Goal: Task Accomplishment & Management: Use online tool/utility

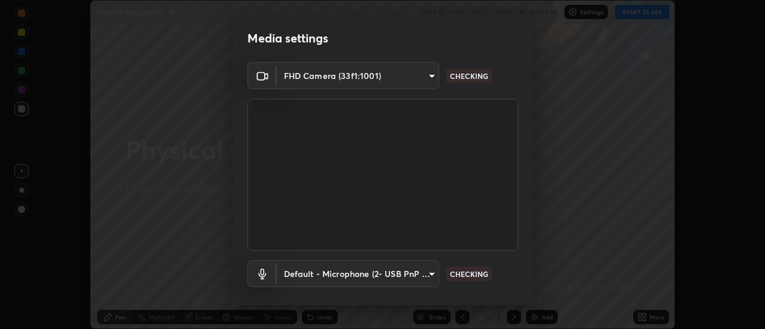
scroll to position [63, 0]
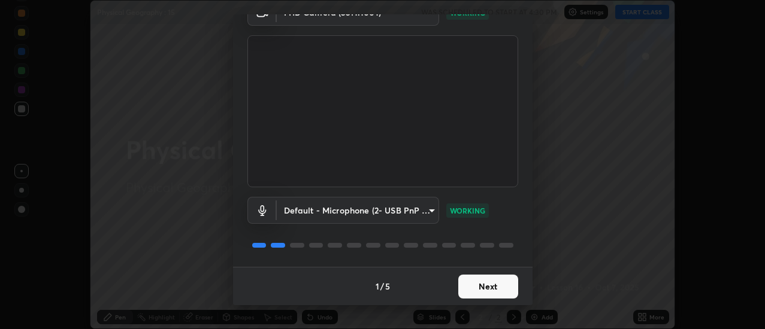
click at [501, 289] on button "Next" at bounding box center [488, 287] width 60 height 24
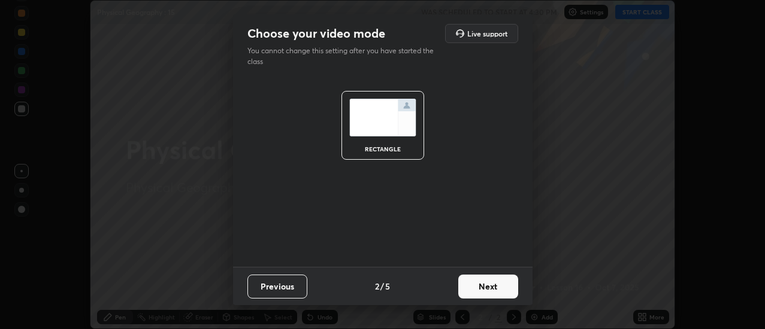
click at [500, 295] on button "Next" at bounding box center [488, 287] width 60 height 24
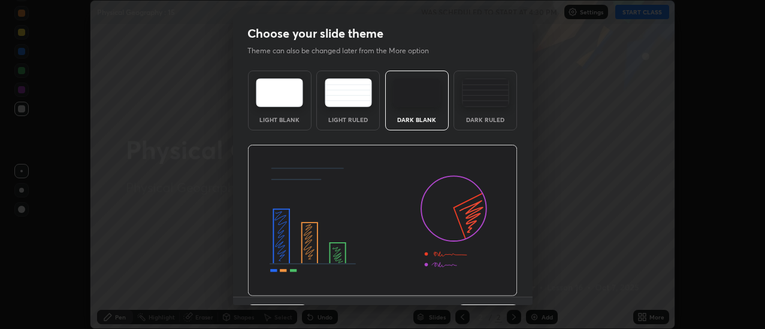
click at [501, 286] on img at bounding box center [382, 221] width 270 height 152
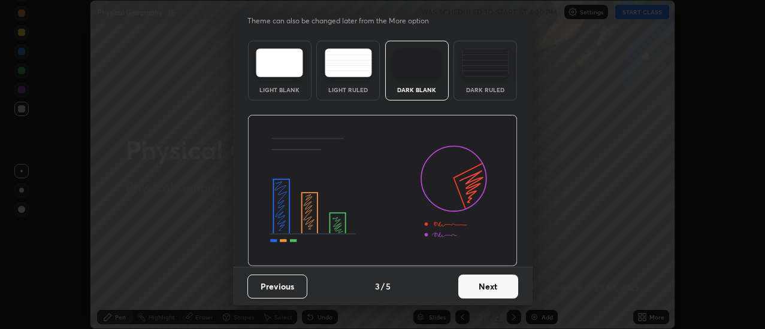
click at [495, 293] on button "Next" at bounding box center [488, 287] width 60 height 24
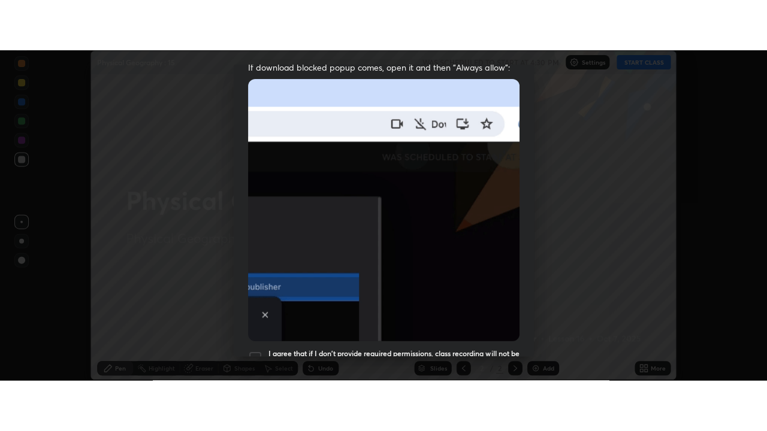
scroll to position [308, 0]
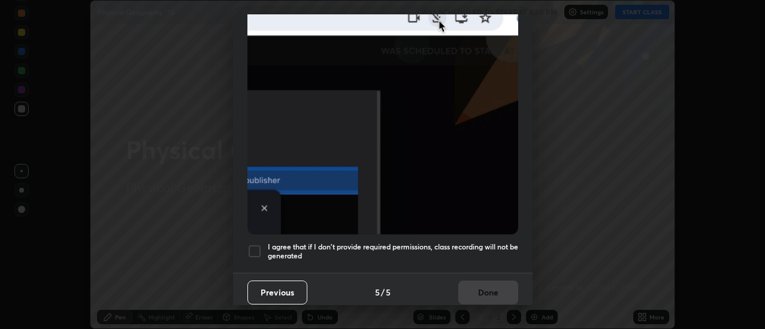
click at [259, 244] on div at bounding box center [254, 251] width 14 height 14
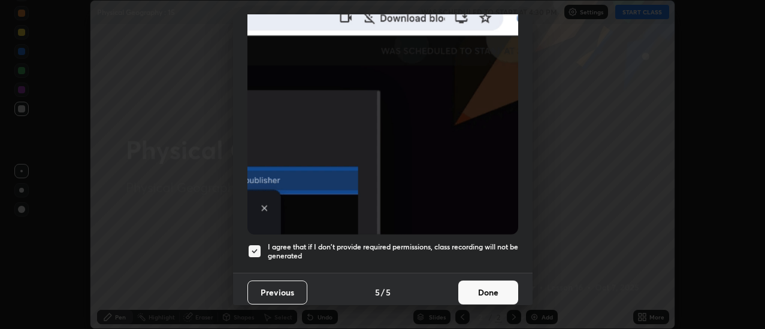
click at [482, 285] on button "Done" at bounding box center [488, 293] width 60 height 24
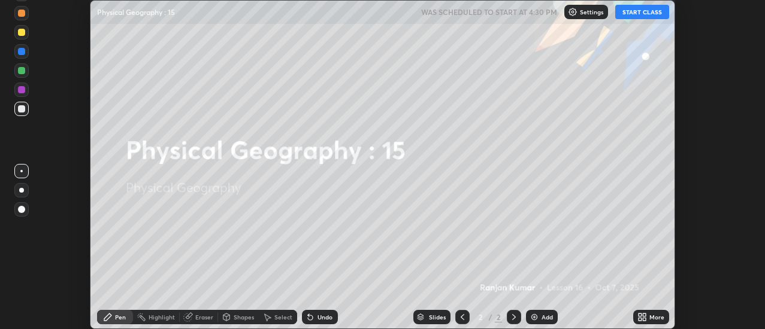
click at [644, 315] on icon at bounding box center [644, 315] width 3 height 3
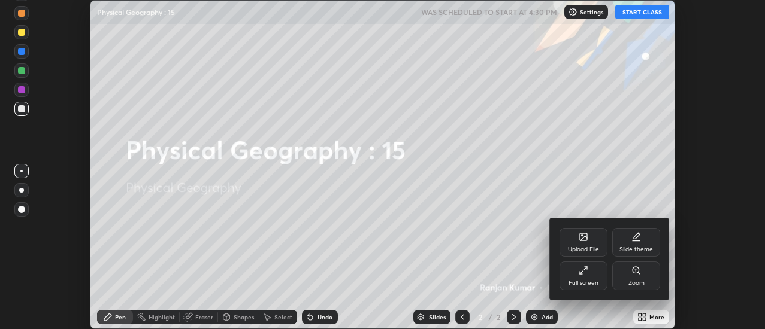
click at [600, 270] on div "Full screen" at bounding box center [583, 276] width 48 height 29
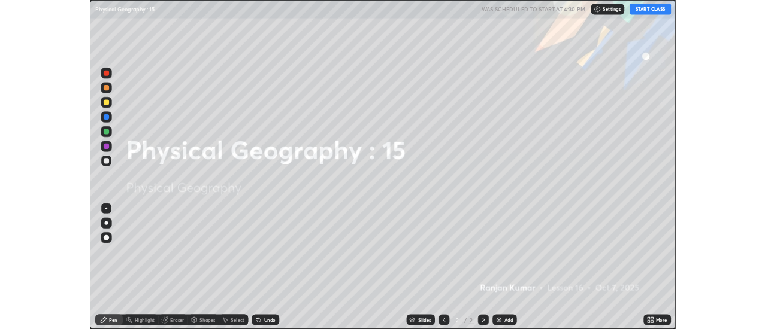
scroll to position [431, 767]
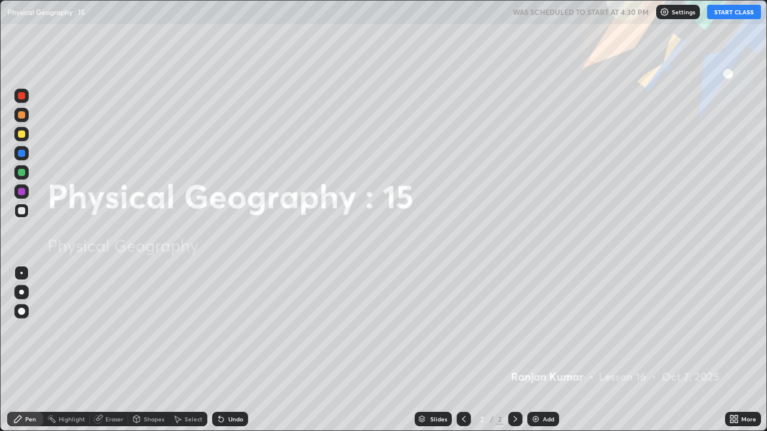
click at [740, 17] on button "START CLASS" at bounding box center [734, 12] width 54 height 14
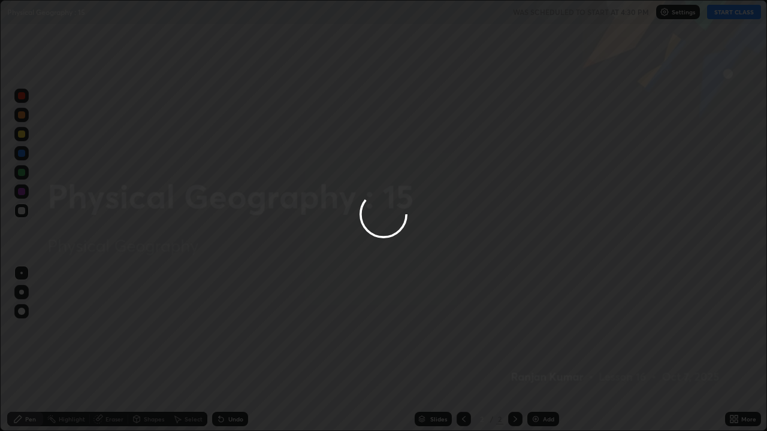
click at [734, 17] on div at bounding box center [383, 215] width 767 height 431
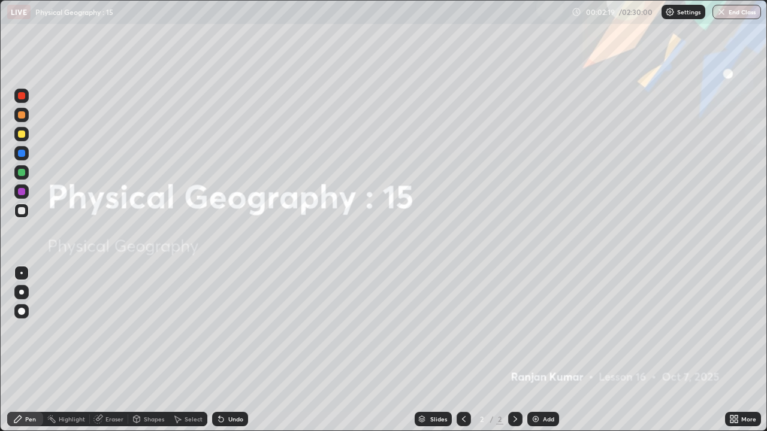
click at [547, 329] on div "Add" at bounding box center [548, 419] width 11 height 6
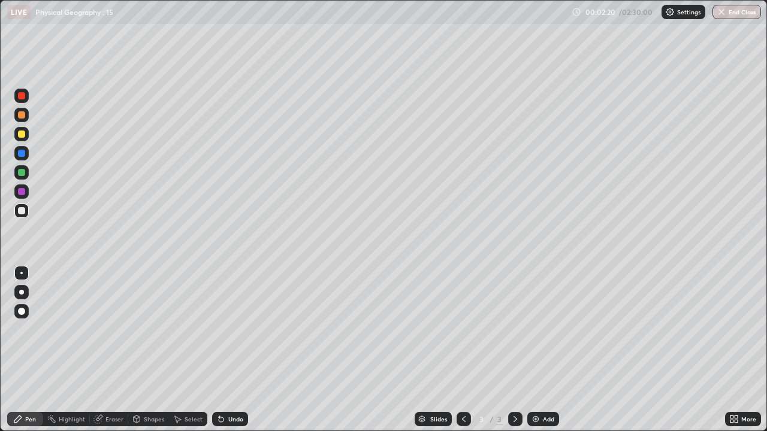
click at [734, 329] on icon at bounding box center [735, 421] width 3 height 3
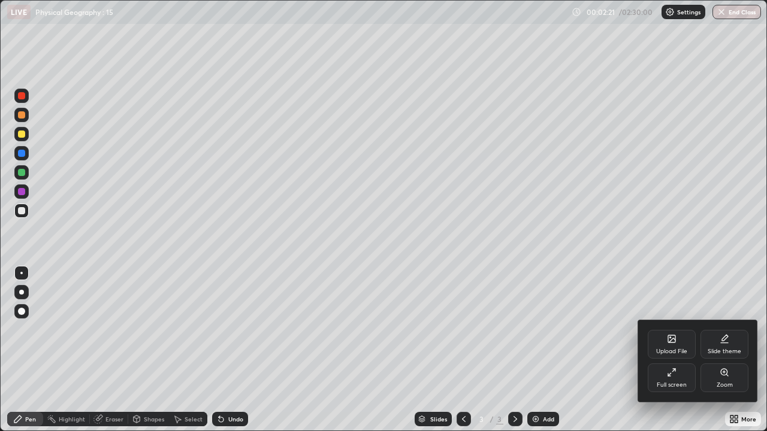
click at [670, 329] on icon at bounding box center [672, 373] width 10 height 10
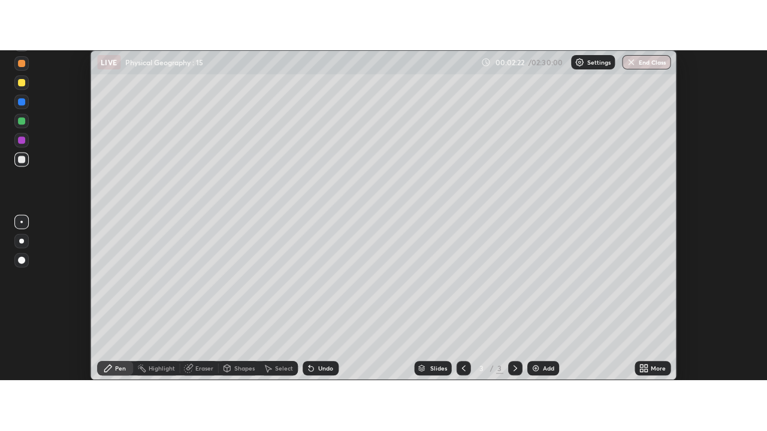
scroll to position [59560, 59124]
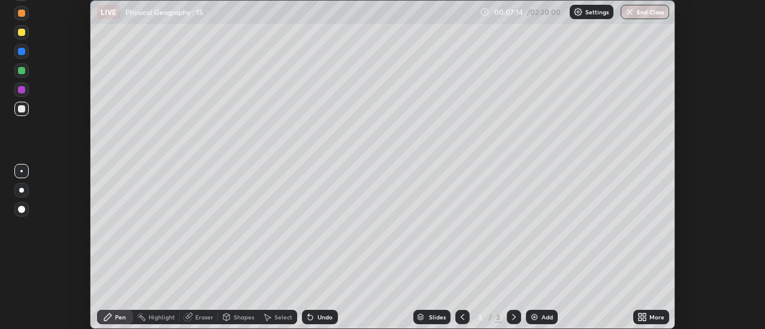
click at [676, 282] on div "Setting up your live class" at bounding box center [382, 164] width 765 height 329
click at [675, 293] on div "Setting up your live class" at bounding box center [383, 164] width 586 height 329
click at [643, 316] on icon at bounding box center [642, 318] width 10 height 10
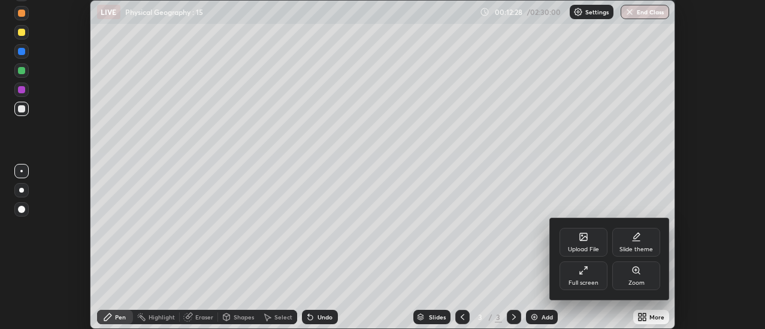
click at [577, 278] on div "Full screen" at bounding box center [583, 276] width 48 height 29
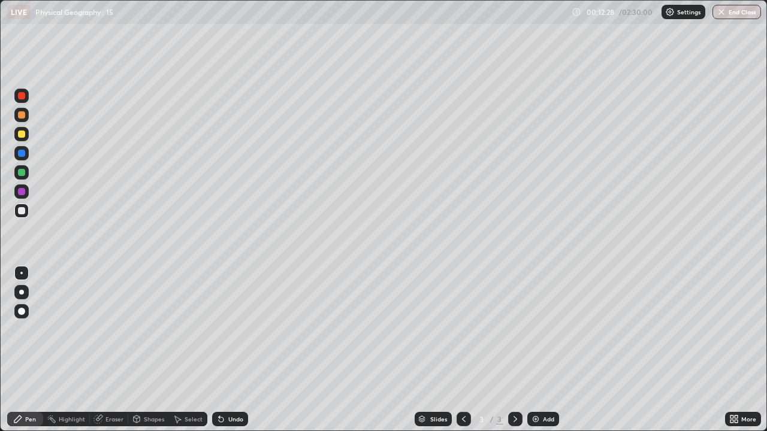
scroll to position [431, 767]
click at [547, 329] on div "Add" at bounding box center [548, 419] width 11 height 6
click at [554, 329] on div "Add" at bounding box center [543, 419] width 32 height 14
click at [546, 329] on div "Add" at bounding box center [548, 419] width 11 height 6
click at [462, 329] on icon at bounding box center [464, 419] width 4 height 6
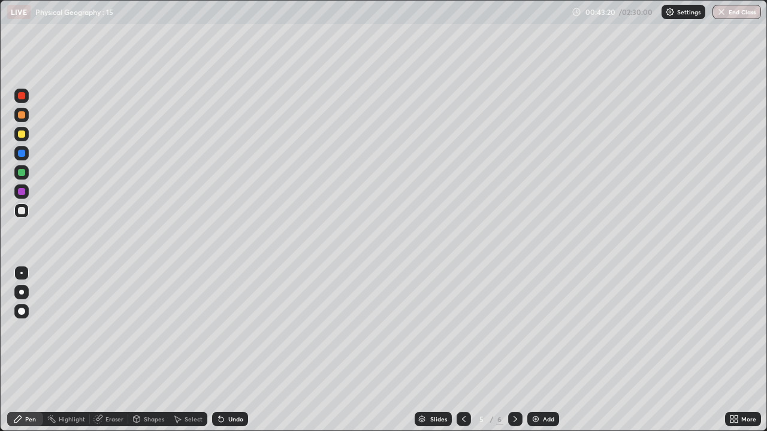
click at [463, 329] on icon at bounding box center [464, 419] width 10 height 10
click at [256, 329] on div "Slides 4 / 6 Add" at bounding box center [486, 419] width 477 height 24
click at [246, 329] on div "Undo" at bounding box center [227, 419] width 41 height 24
click at [259, 329] on div "Slides 4 / 6 Add" at bounding box center [486, 419] width 477 height 24
click at [257, 329] on div "Slides 4 / 6 Add" at bounding box center [486, 419] width 477 height 24
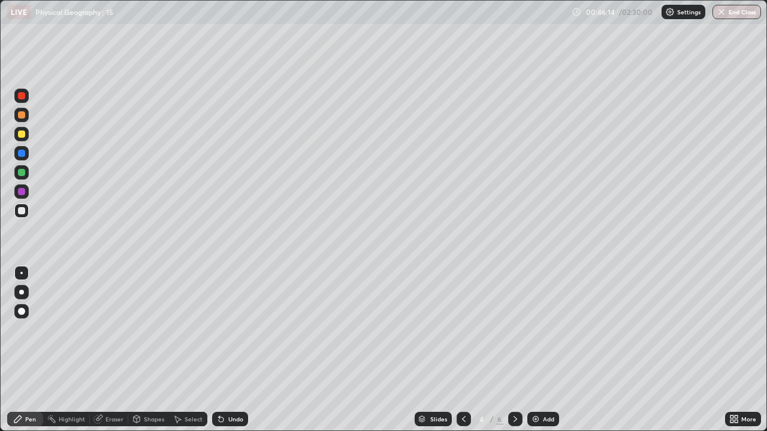
click at [538, 329] on img at bounding box center [536, 419] width 10 height 10
click at [549, 329] on div "Add" at bounding box center [548, 419] width 11 height 6
click at [543, 329] on div "Add" at bounding box center [548, 419] width 11 height 6
click at [549, 329] on div "Add" at bounding box center [548, 419] width 11 height 6
